Goal: Task Accomplishment & Management: Complete application form

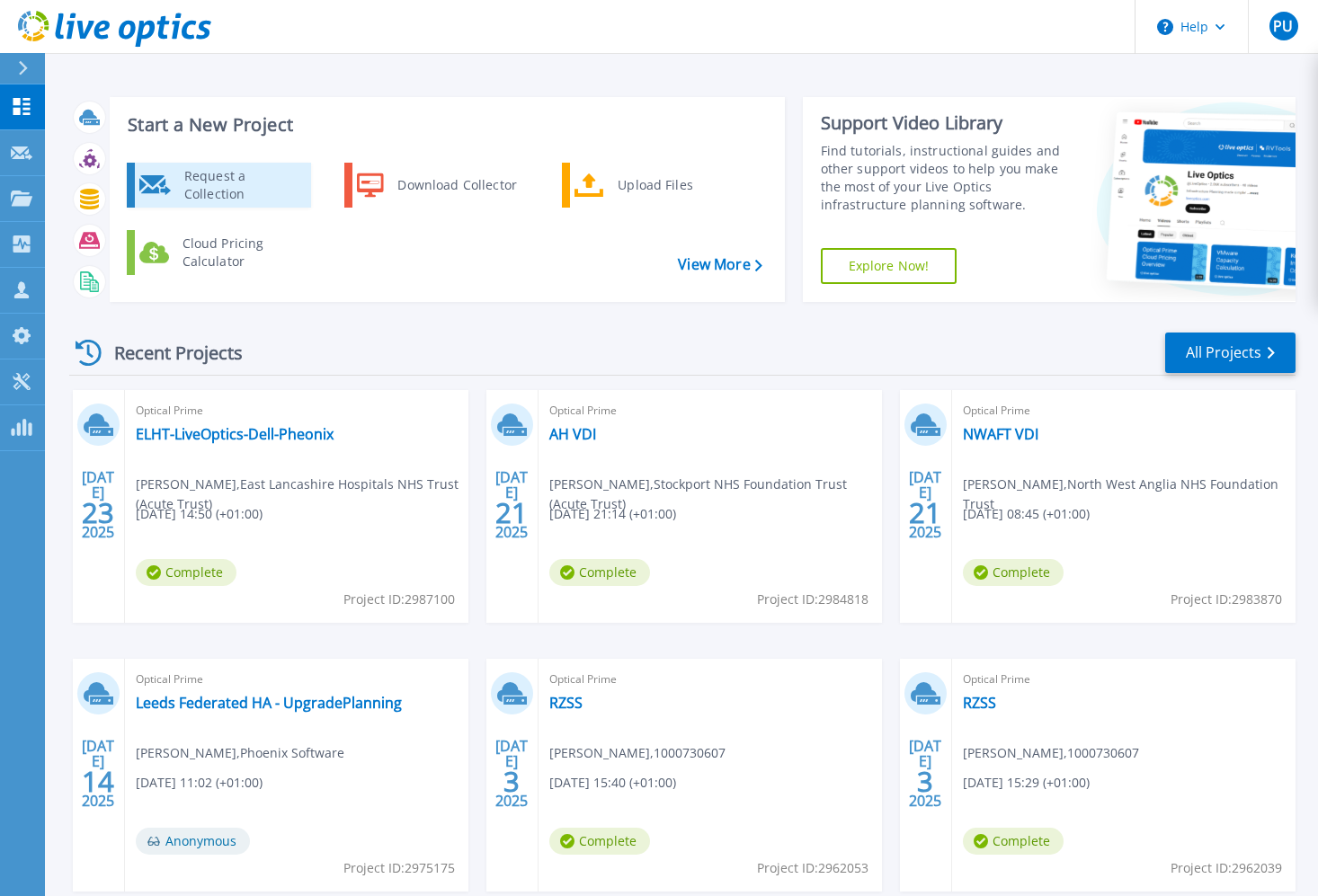
click at [242, 175] on div "Request a Collection" at bounding box center [241, 186] width 132 height 36
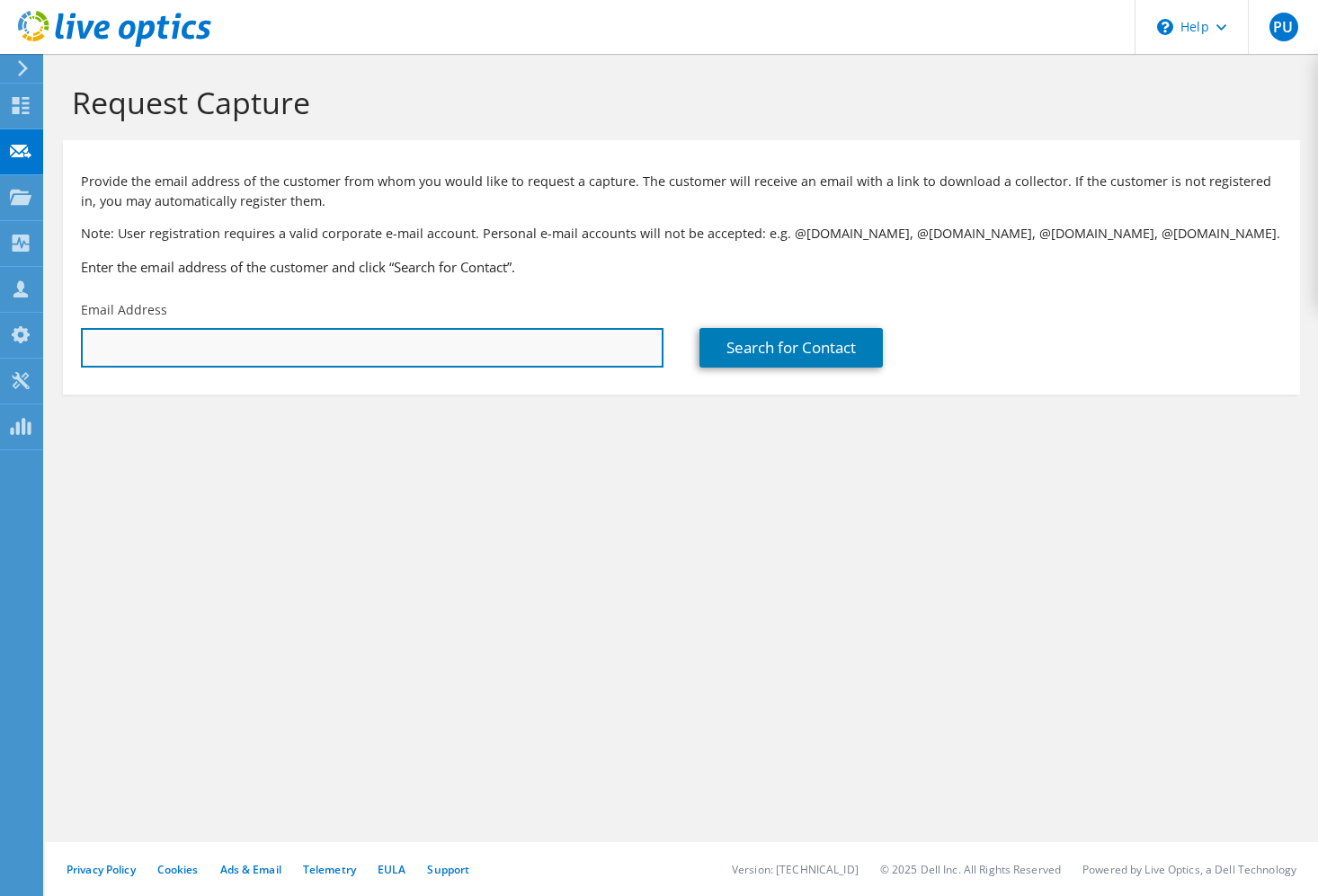
click at [196, 332] on input "text" at bounding box center [372, 348] width 583 height 40
click at [272, 348] on input "text" at bounding box center [372, 348] width 583 height 40
paste input "tim.waterham@wyre.gov.uk"
type input "tim.waterham@wyre.gov.uk"
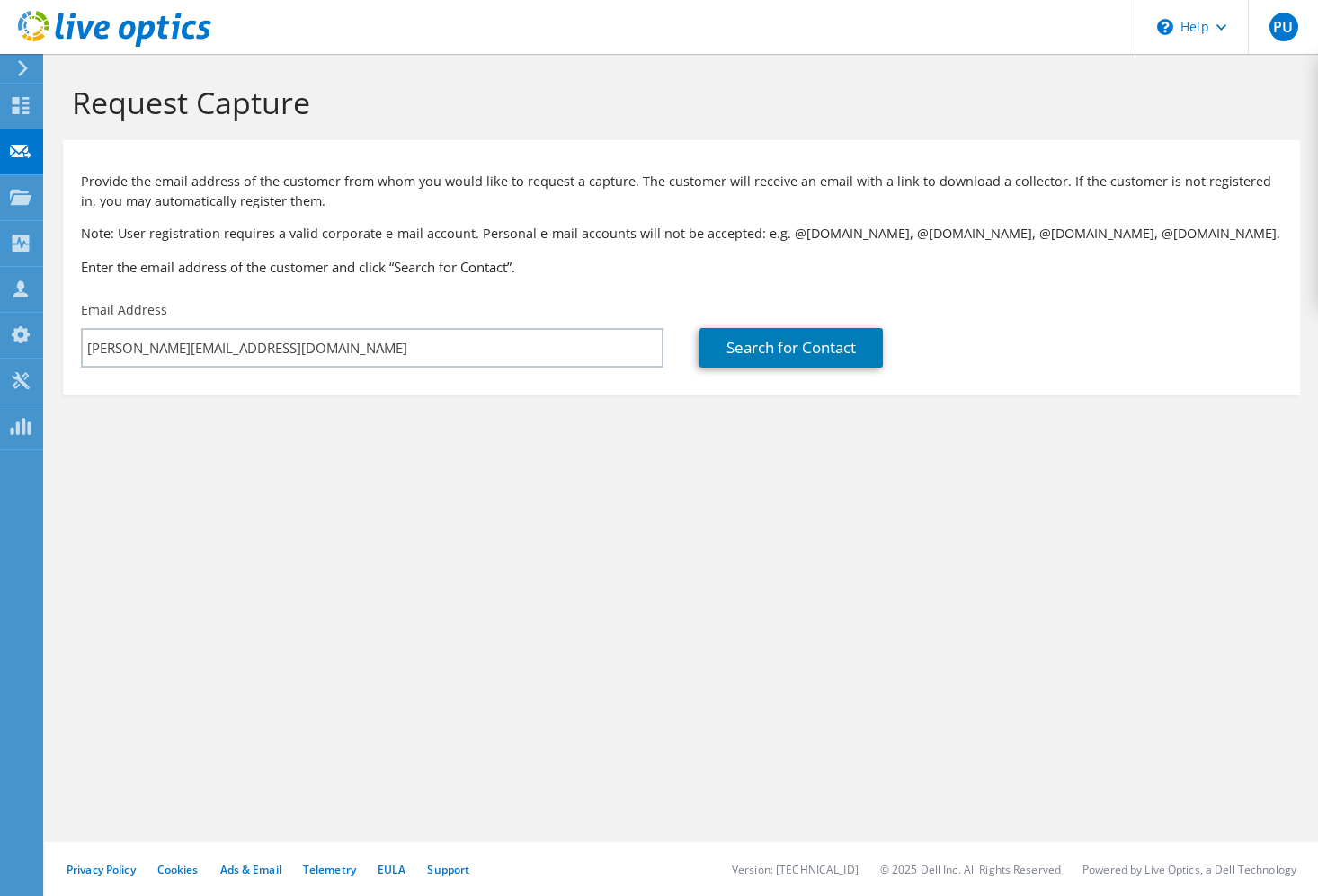
drag, startPoint x: 473, startPoint y: 524, endPoint x: 527, endPoint y: 481, distance: 69.0
click at [475, 520] on div "Request Capture Provide the email address of the customer from whom you would l…" at bounding box center [681, 475] width 1273 height 842
click at [770, 337] on link "Search for Contact" at bounding box center [791, 348] width 184 height 40
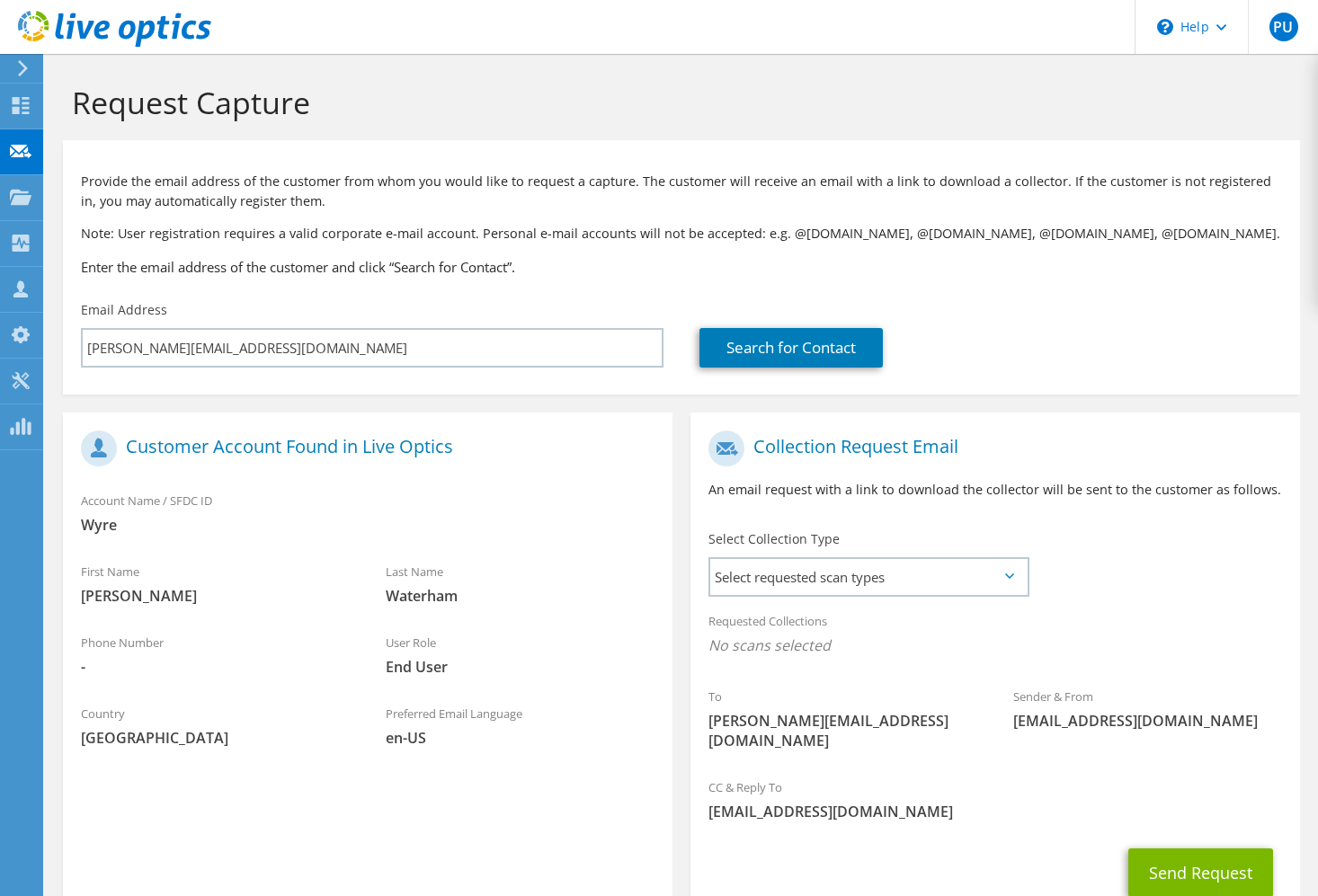
click at [1009, 578] on icon at bounding box center [1009, 576] width 9 height 5
click at [819, 586] on span "Select requested scan types" at bounding box center [868, 577] width 316 height 36
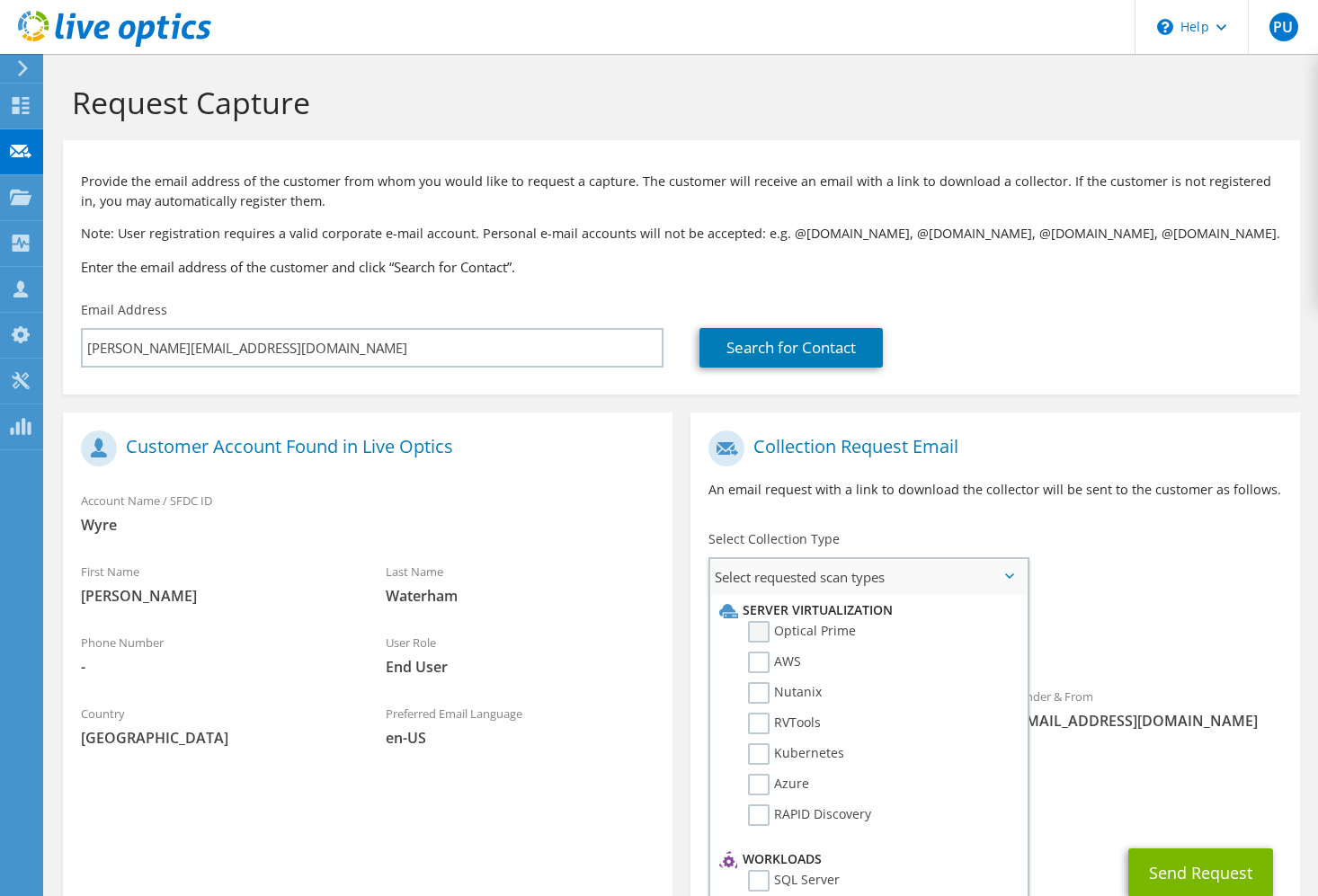
click at [806, 634] on label "Optical Prime" at bounding box center [802, 633] width 108 height 22
click at [0, 0] on input "Optical Prime" at bounding box center [0, 0] width 0 height 0
click at [1224, 547] on div "To tim.waterham@wyre.gov.uk Sender & From liveoptics@liveoptics.com" at bounding box center [995, 598] width 610 height 352
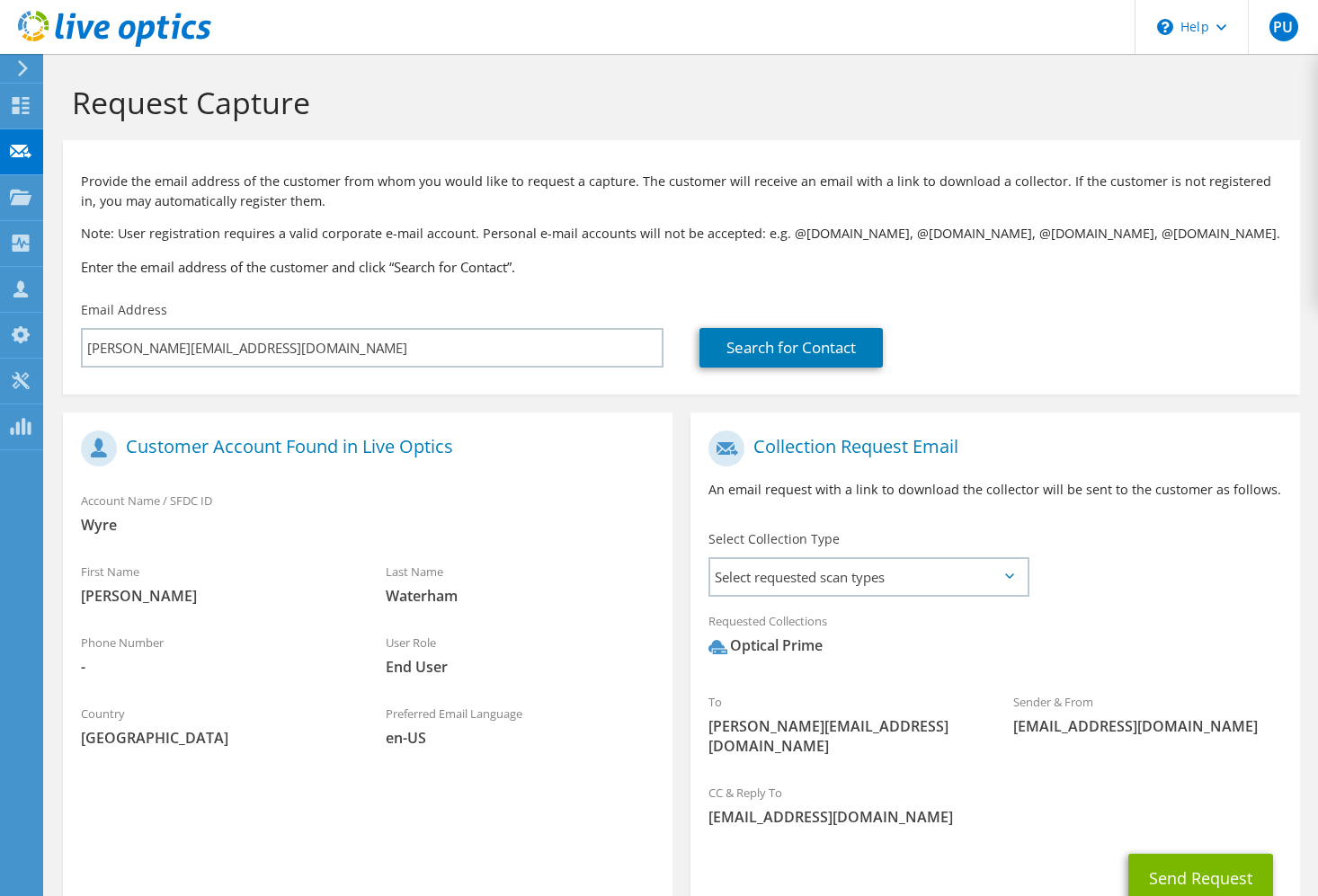
scroll to position [90, 0]
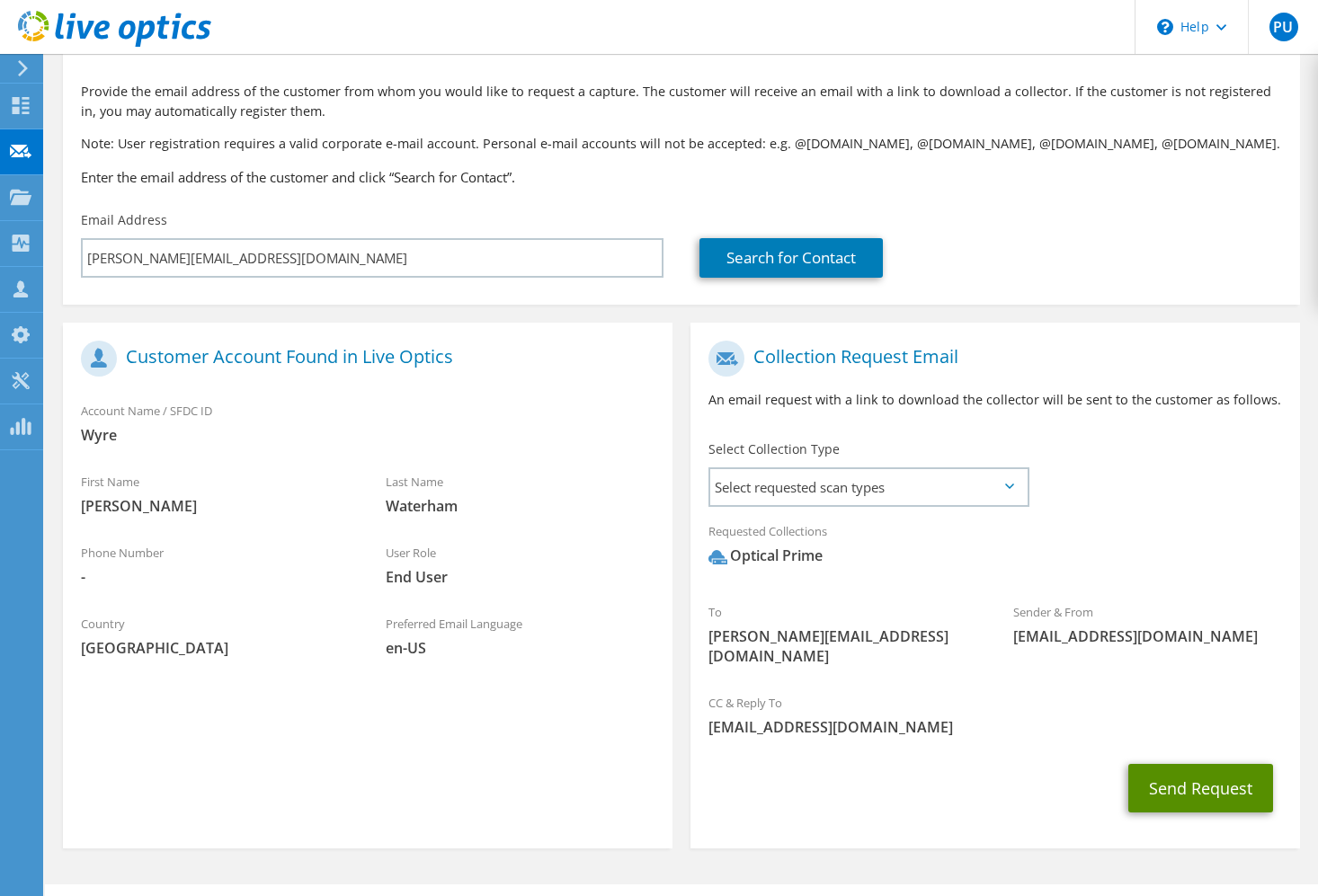
click at [1214, 767] on button "Send Request" at bounding box center [1200, 788] width 145 height 49
